Goal: Information Seeking & Learning: Learn about a topic

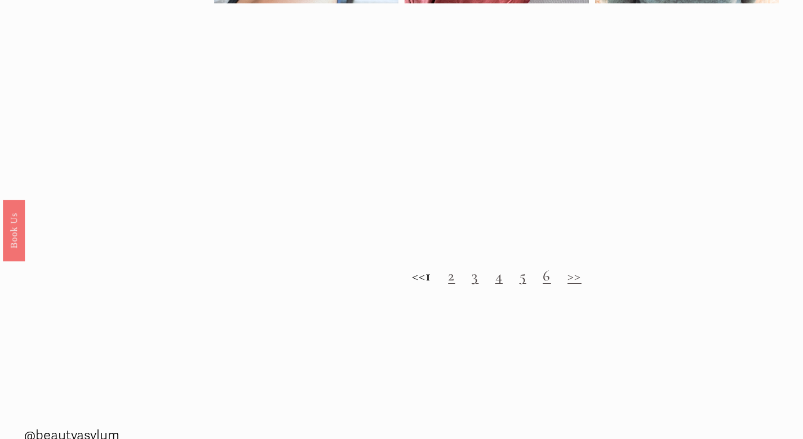
scroll to position [902, 0]
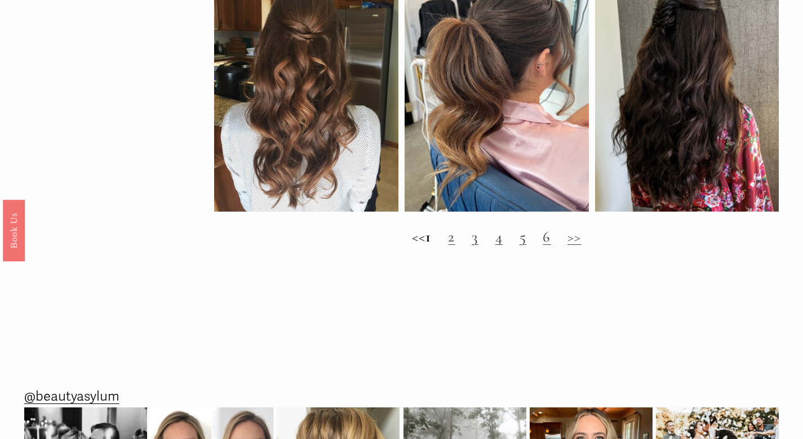
click at [457, 246] on h2 "<< 1 2 3 4 5 6 >>" at bounding box center [496, 237] width 565 height 18
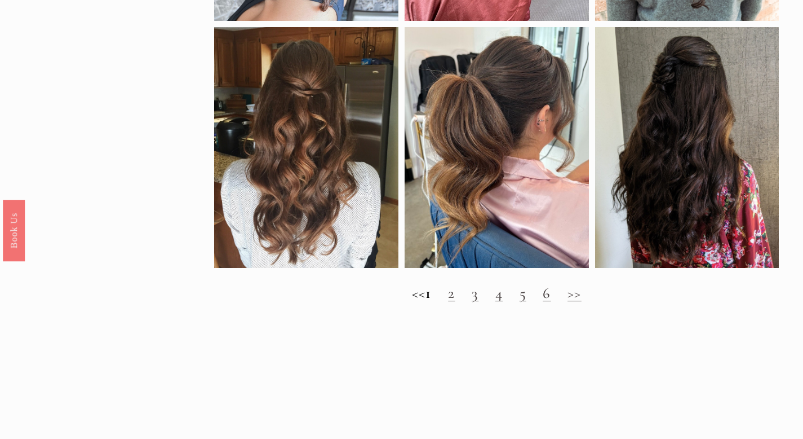
scroll to position [1071, 0]
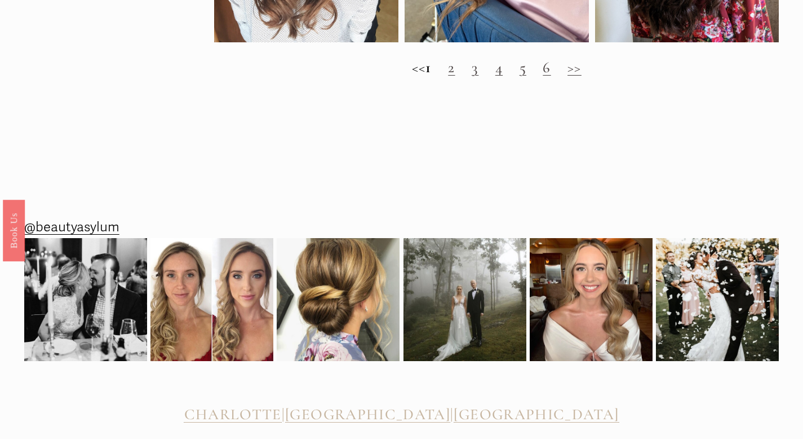
click at [455, 77] on link "2" at bounding box center [451, 67] width 7 height 19
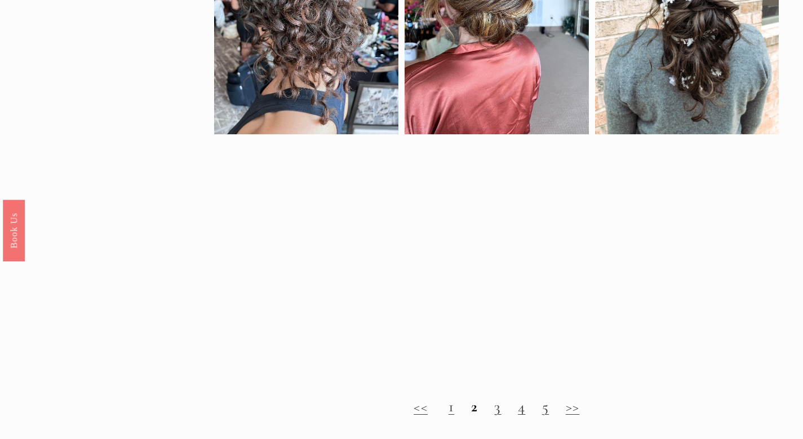
scroll to position [733, 0]
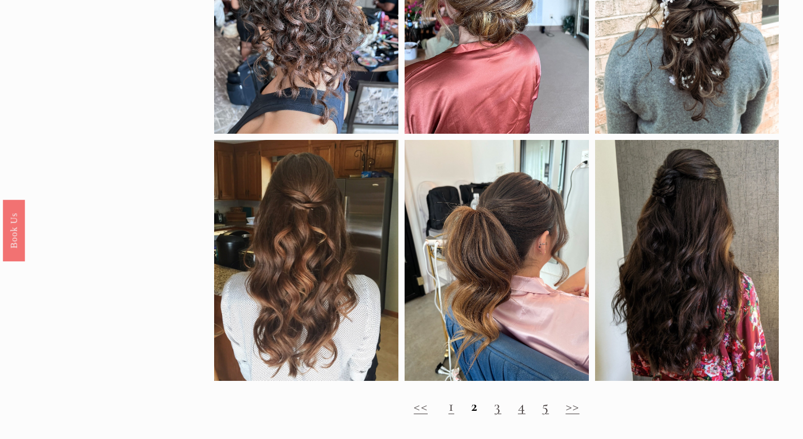
click at [495, 415] on link "3" at bounding box center [497, 405] width 7 height 19
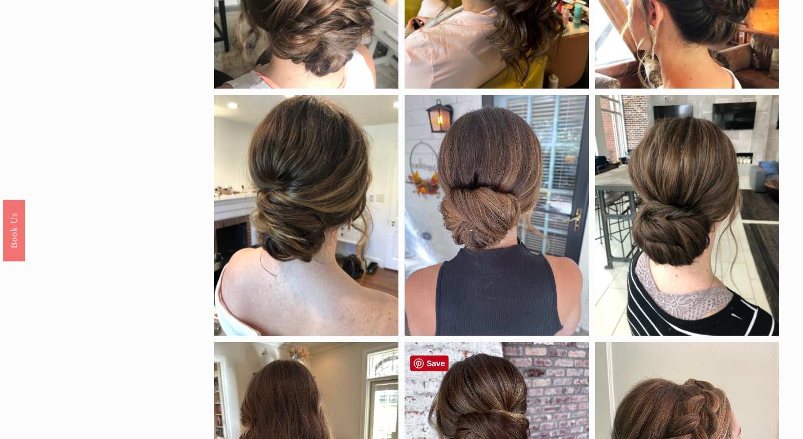
scroll to position [958, 0]
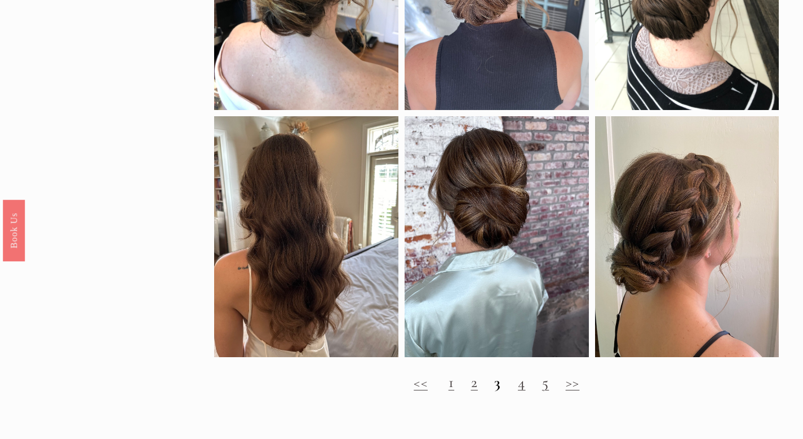
click at [523, 391] on link "4" at bounding box center [521, 382] width 7 height 19
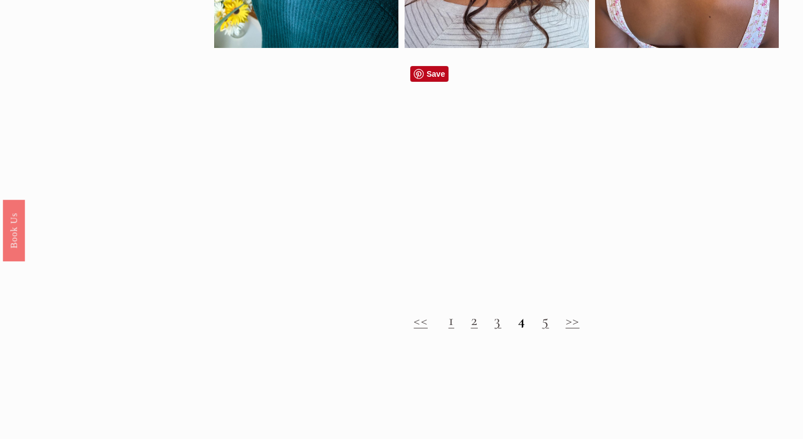
scroll to position [846, 0]
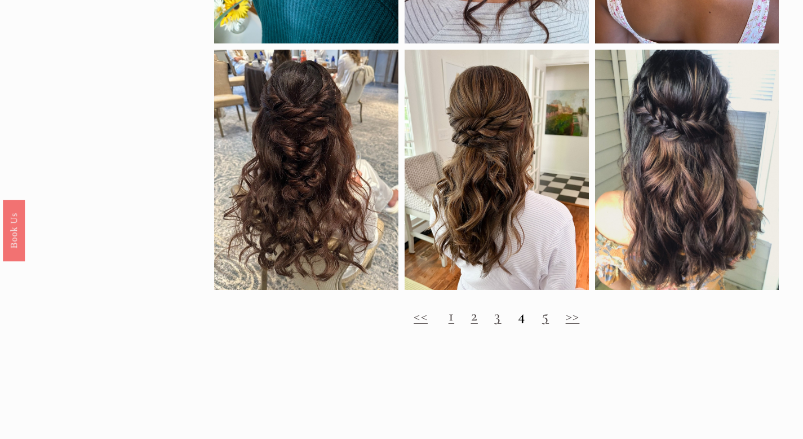
click at [547, 325] on link "5" at bounding box center [545, 315] width 7 height 19
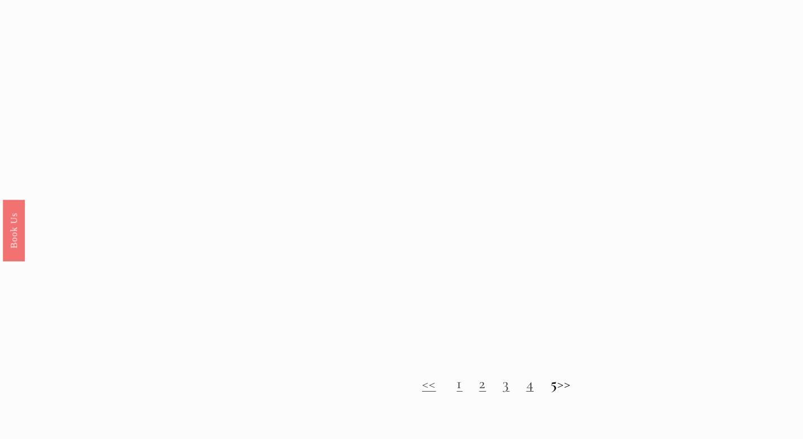
scroll to position [846, 0]
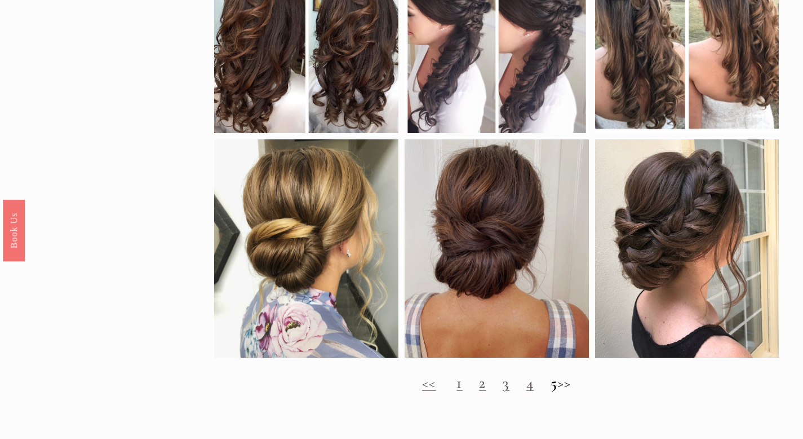
click at [581, 392] on h2 "<< 1 2 3 4 5 >>" at bounding box center [496, 383] width 565 height 18
